Goal: Find specific page/section: Find specific page/section

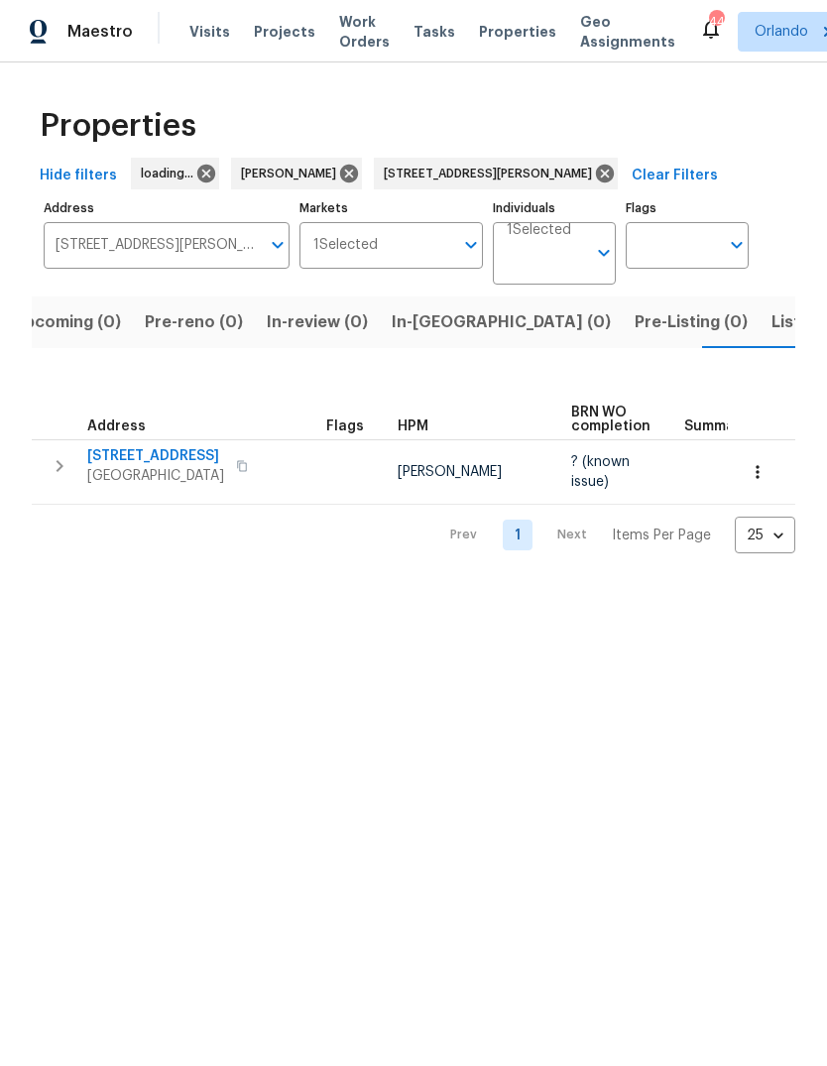
scroll to position [0, 32]
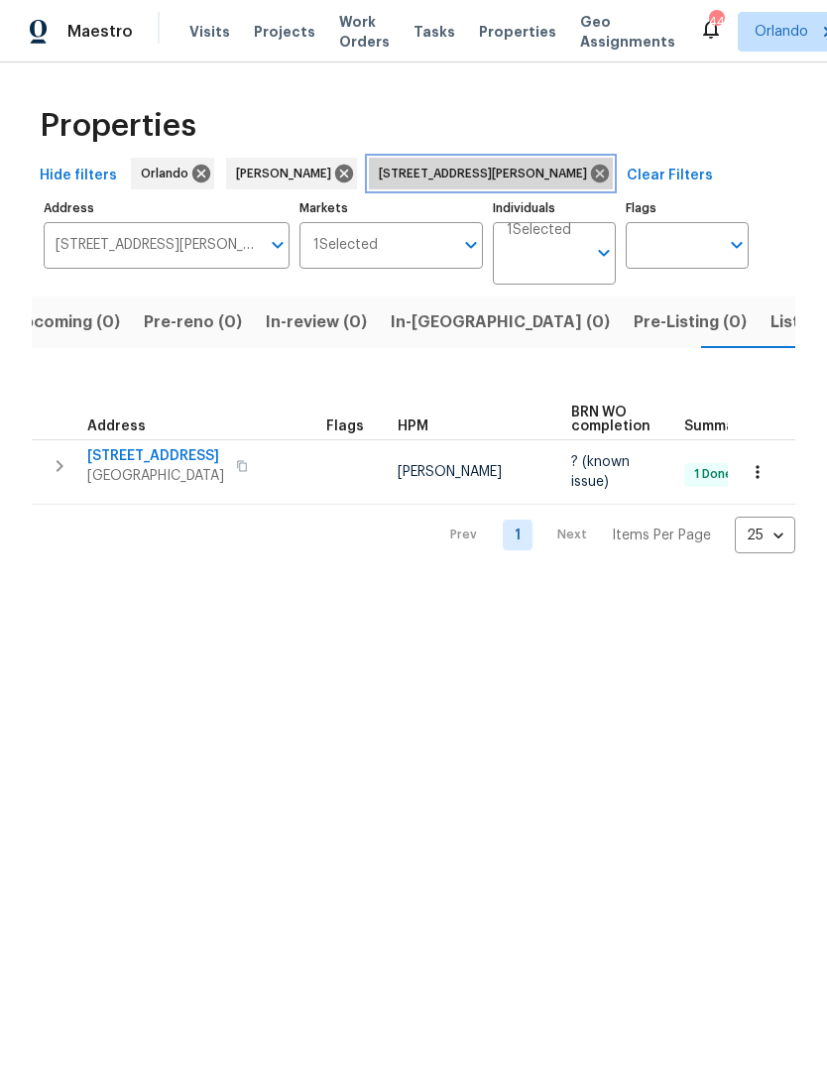
click at [591, 170] on icon at bounding box center [600, 174] width 18 height 18
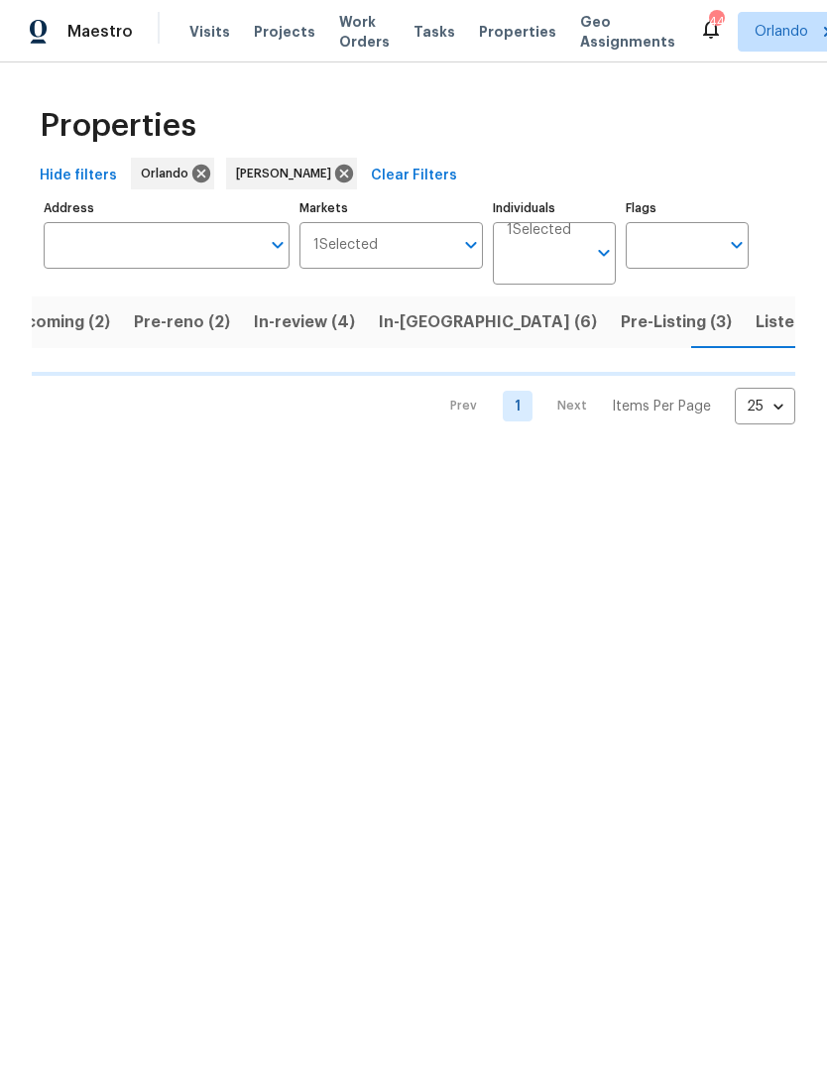
scroll to position [0, 41]
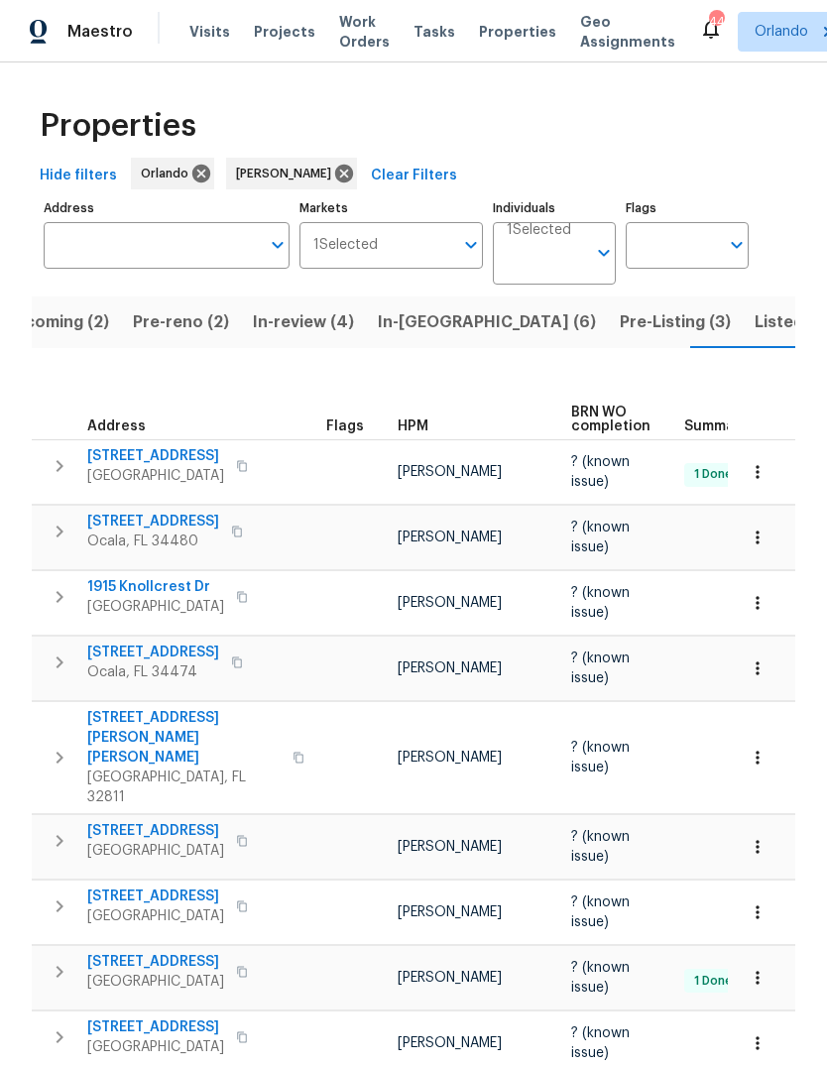
click at [159, 313] on span "Pre-reno (2)" at bounding box center [181, 322] width 96 height 28
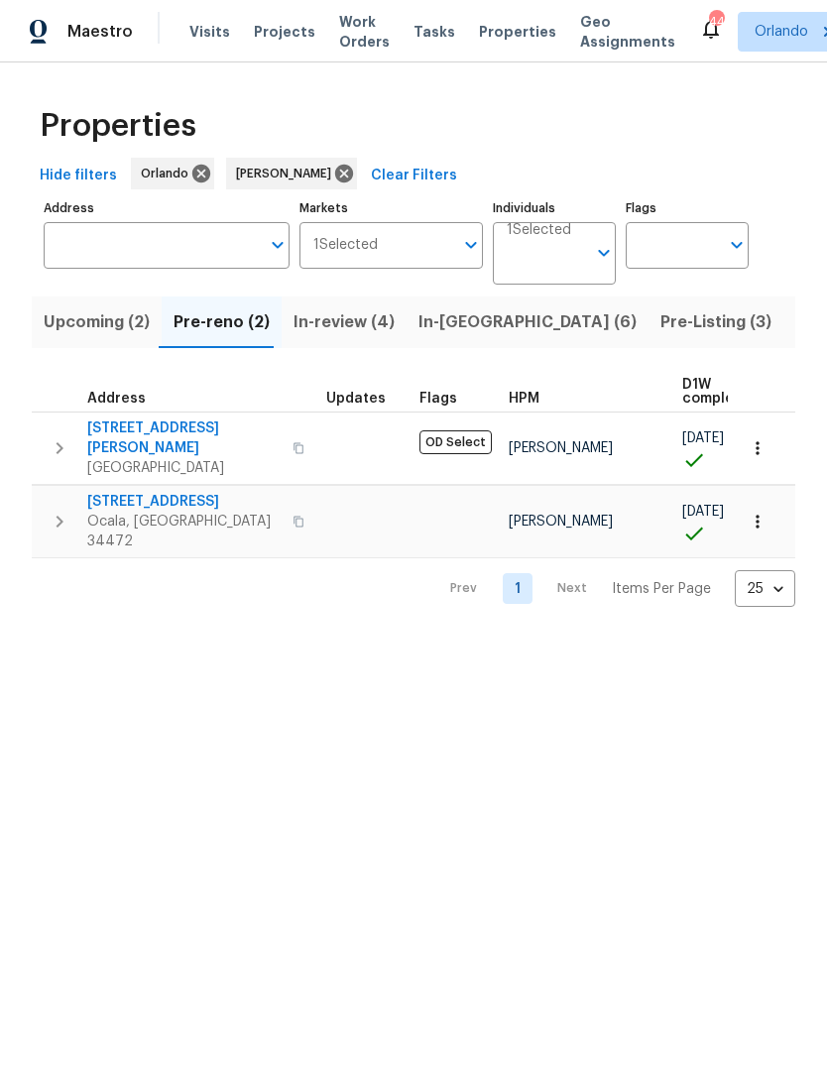
click at [97, 313] on span "Upcoming (2)" at bounding box center [97, 322] width 106 height 28
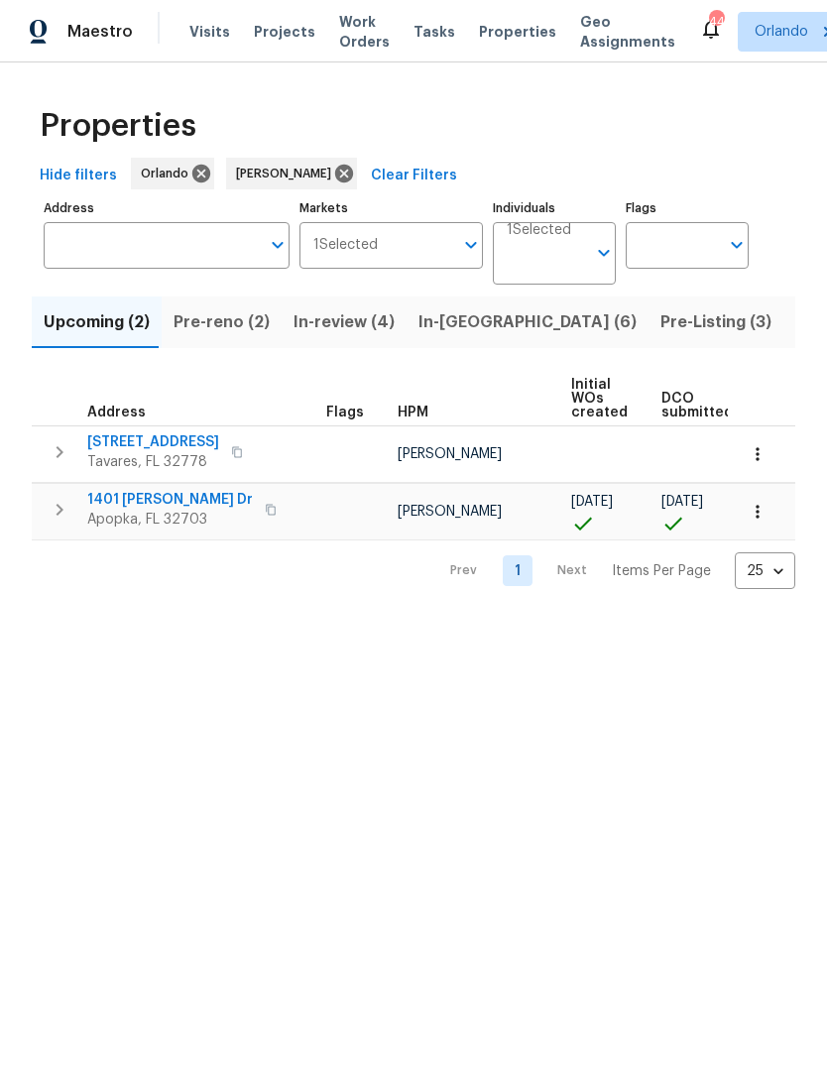
click at [145, 441] on span "2732 Boardwalk Way" at bounding box center [153, 442] width 132 height 20
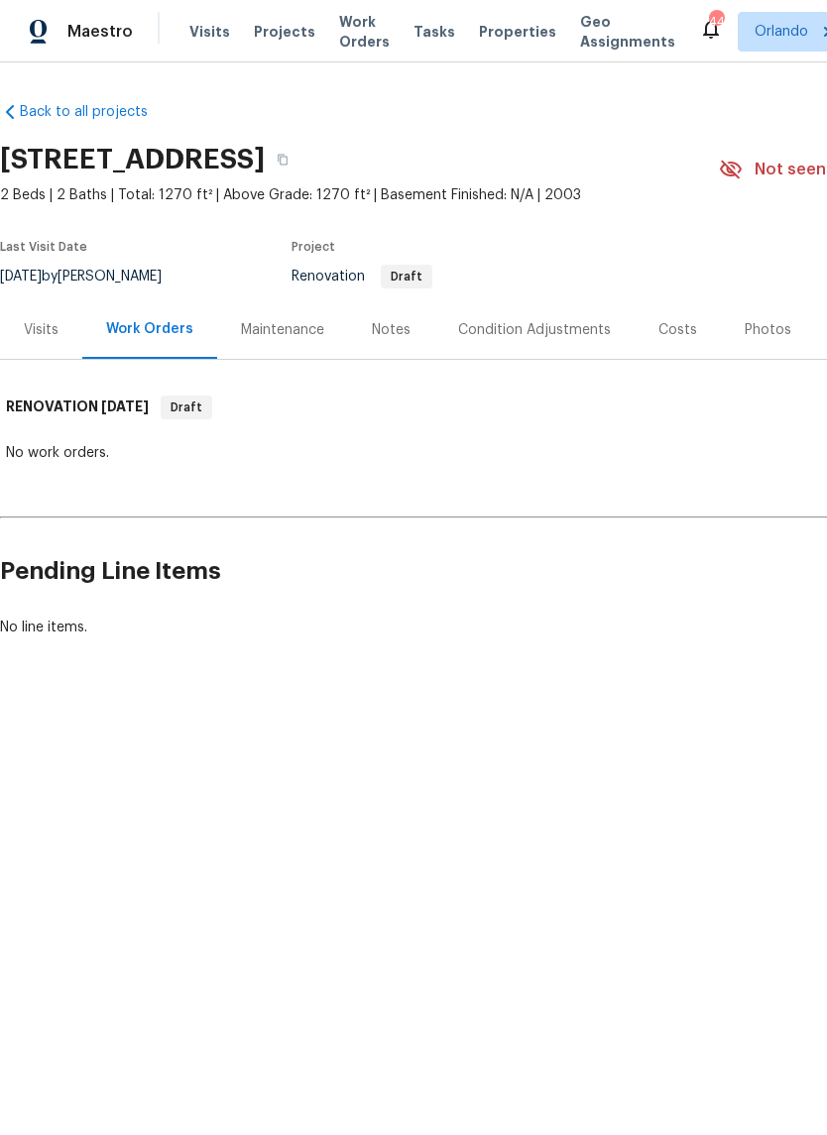
click at [51, 322] on div "Visits" at bounding box center [41, 330] width 35 height 20
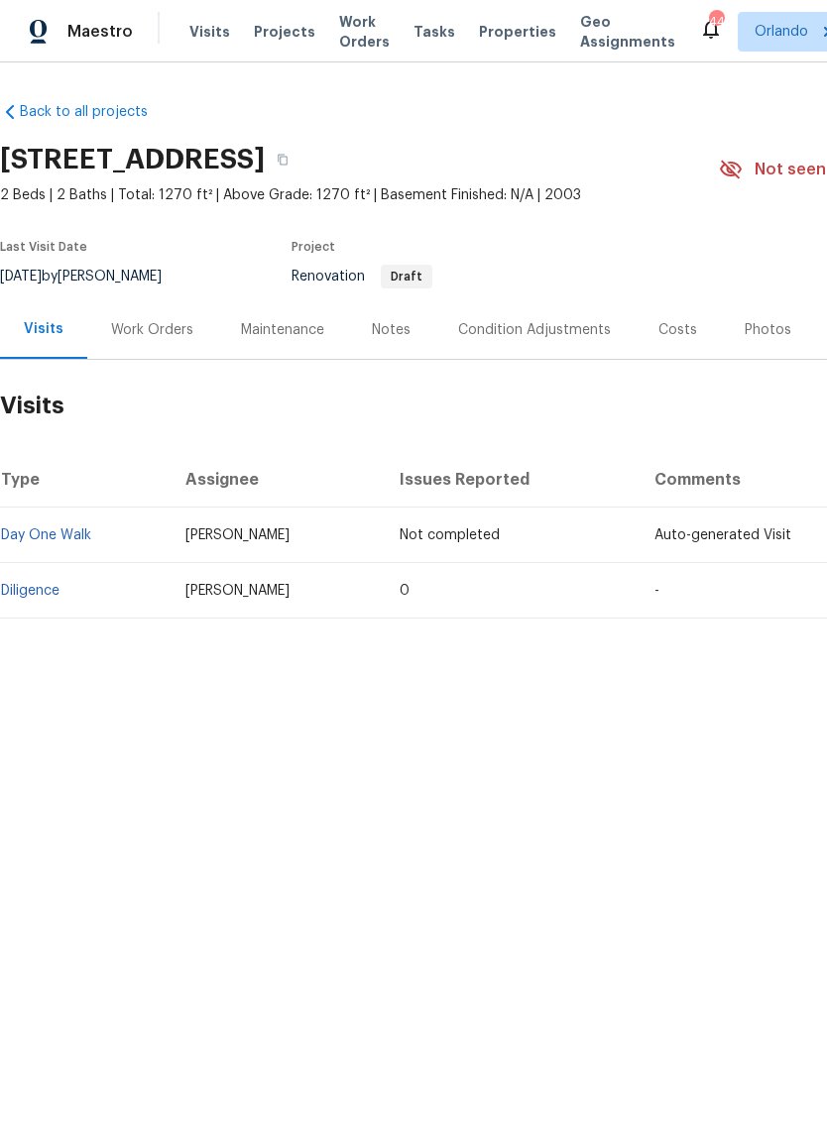
click at [40, 590] on link "Diligence" at bounding box center [30, 591] width 58 height 14
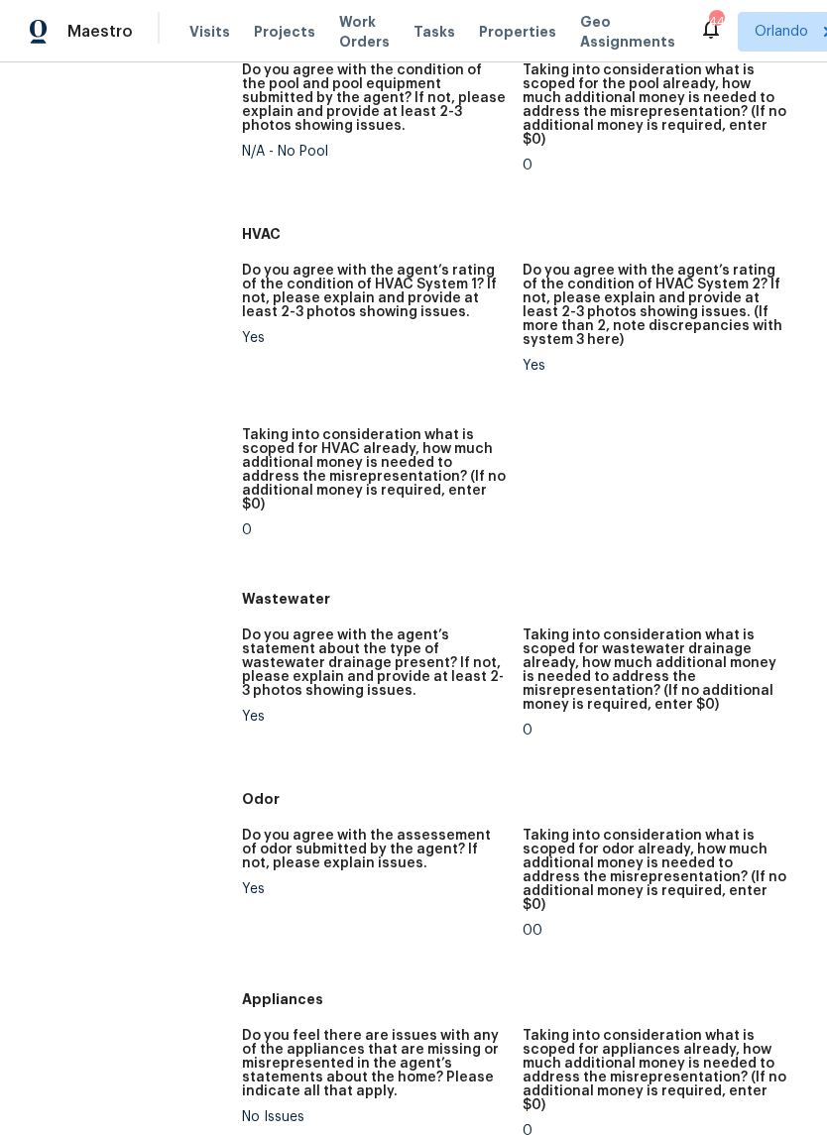
scroll to position [1521, 0]
